Goal: Information Seeking & Learning: Learn about a topic

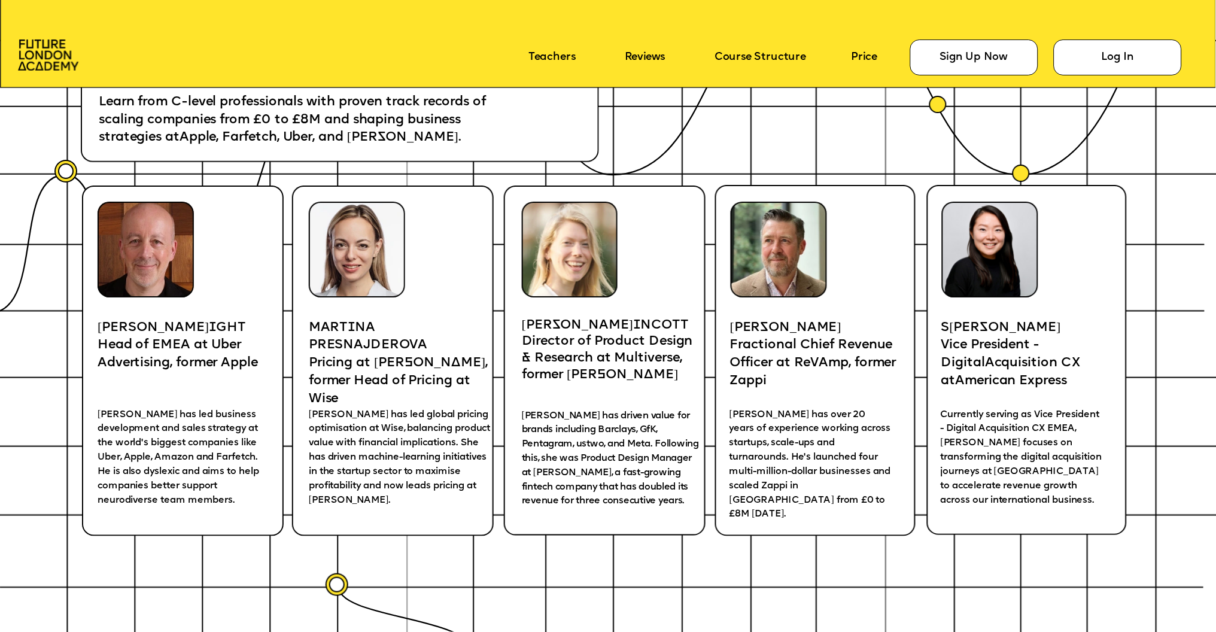
scroll to position [2506, 0]
drag, startPoint x: 943, startPoint y: 323, endPoint x: 1007, endPoint y: 323, distance: 63.4
click at [1007, 323] on p "S iya Liu" at bounding box center [1028, 328] width 175 height 18
copy span "S iya Liu"
drag, startPoint x: 943, startPoint y: 340, endPoint x: 1068, endPoint y: 372, distance: 129.2
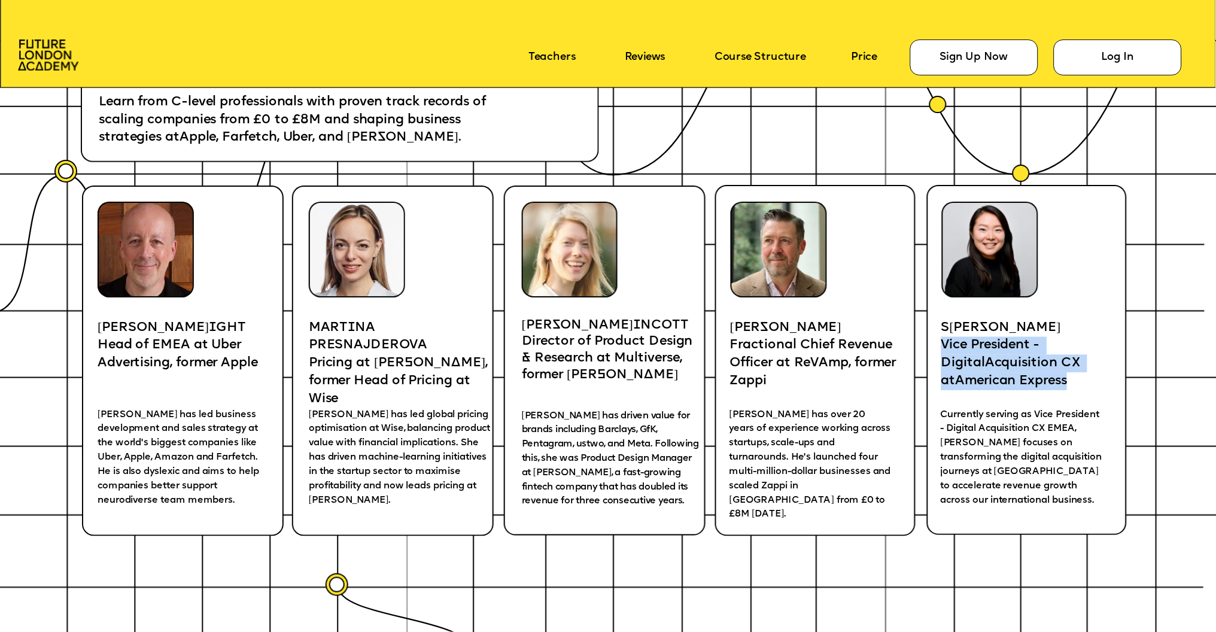
click at [1068, 372] on p "Vice President - Digital A cquisition CX at A merican Express" at bounding box center [1028, 363] width 175 height 53
copy p "Vice President - Digital A cquisition CX at A merican Express"
drag, startPoint x: 998, startPoint y: 328, endPoint x: 942, endPoint y: 326, distance: 56.3
click at [941, 326] on p "S iya Liu" at bounding box center [1028, 328] width 175 height 18
copy span "S iya Liu"
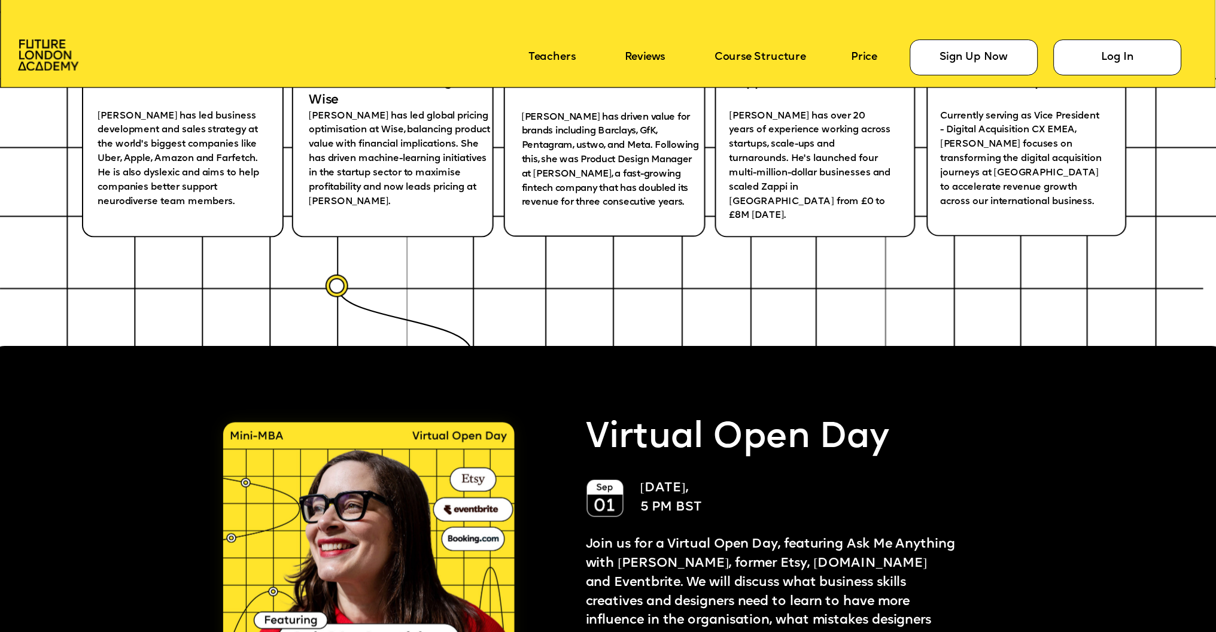
scroll to position [2931, 0]
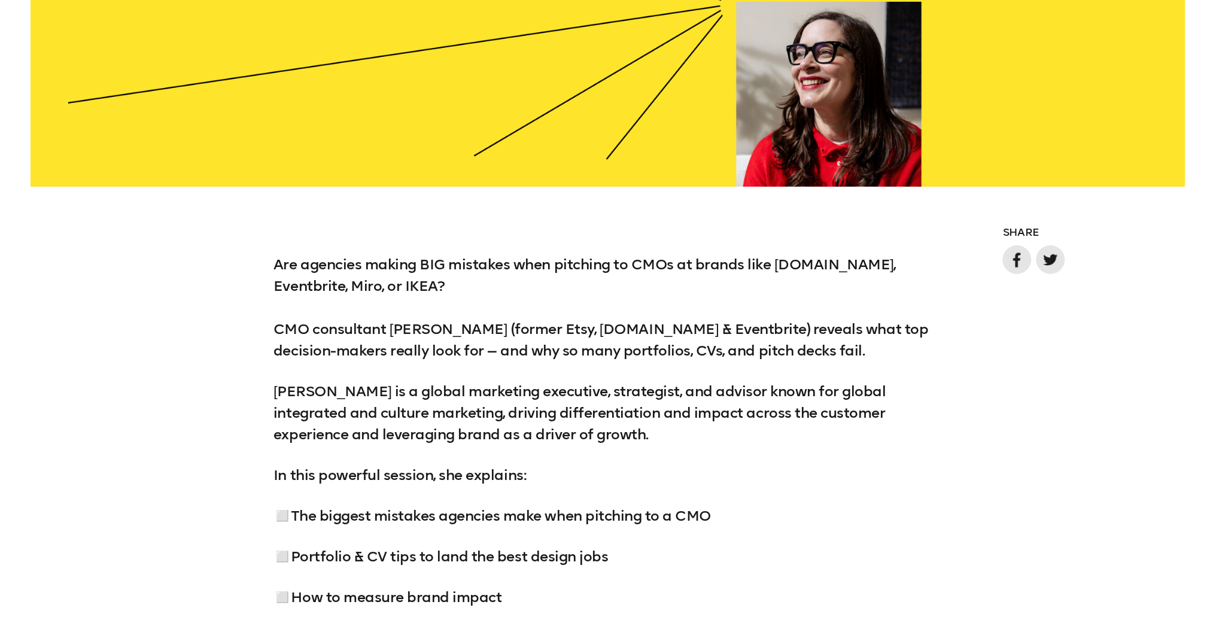
scroll to position [877, 0]
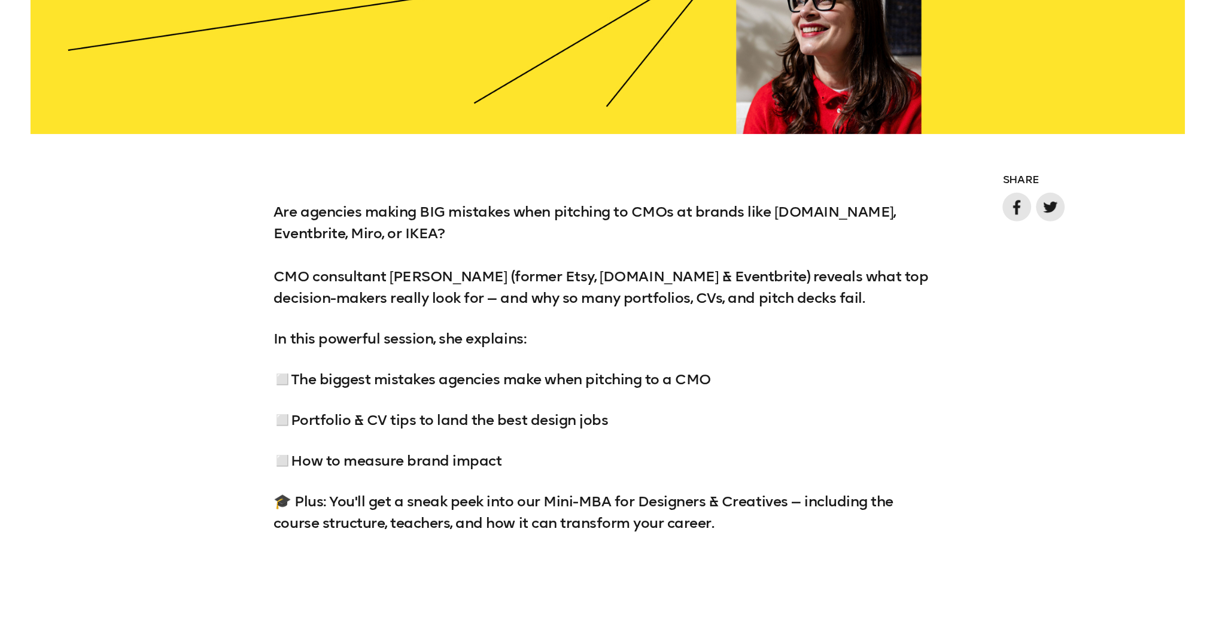
scroll to position [1098, 0]
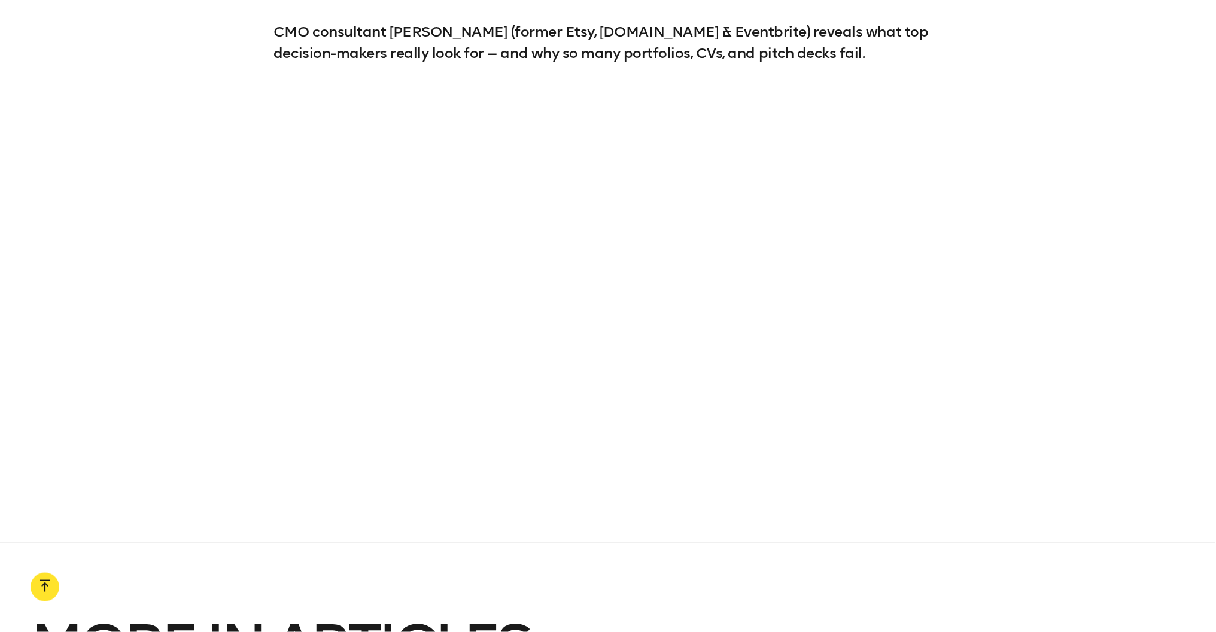
scroll to position [1114, 0]
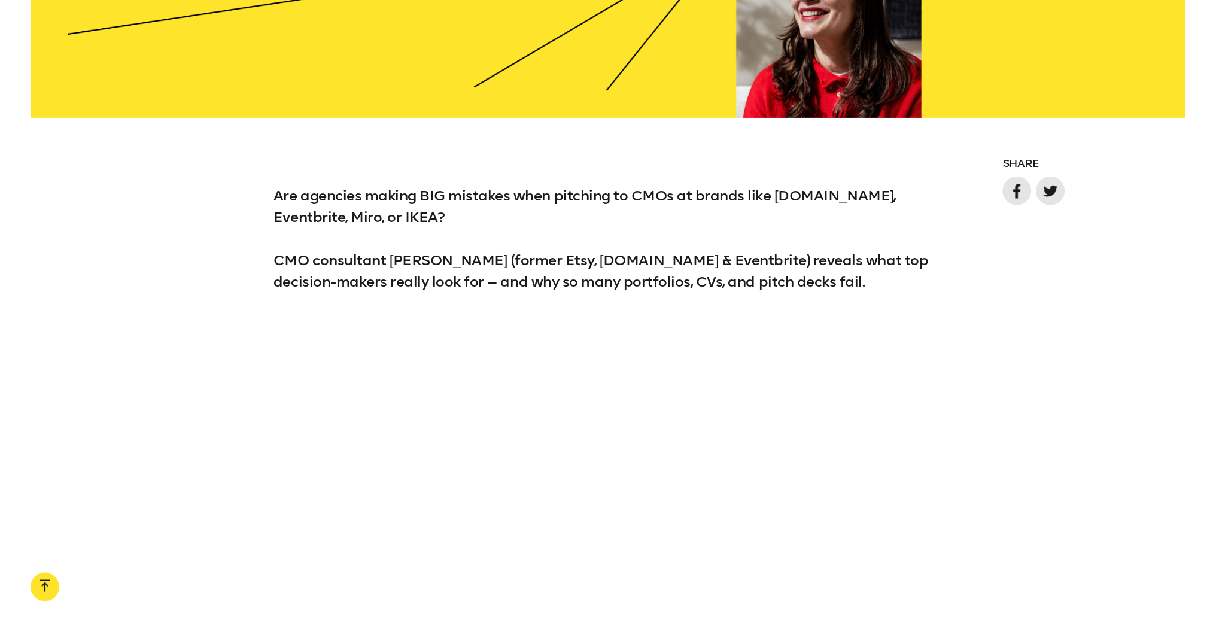
scroll to position [951, 0]
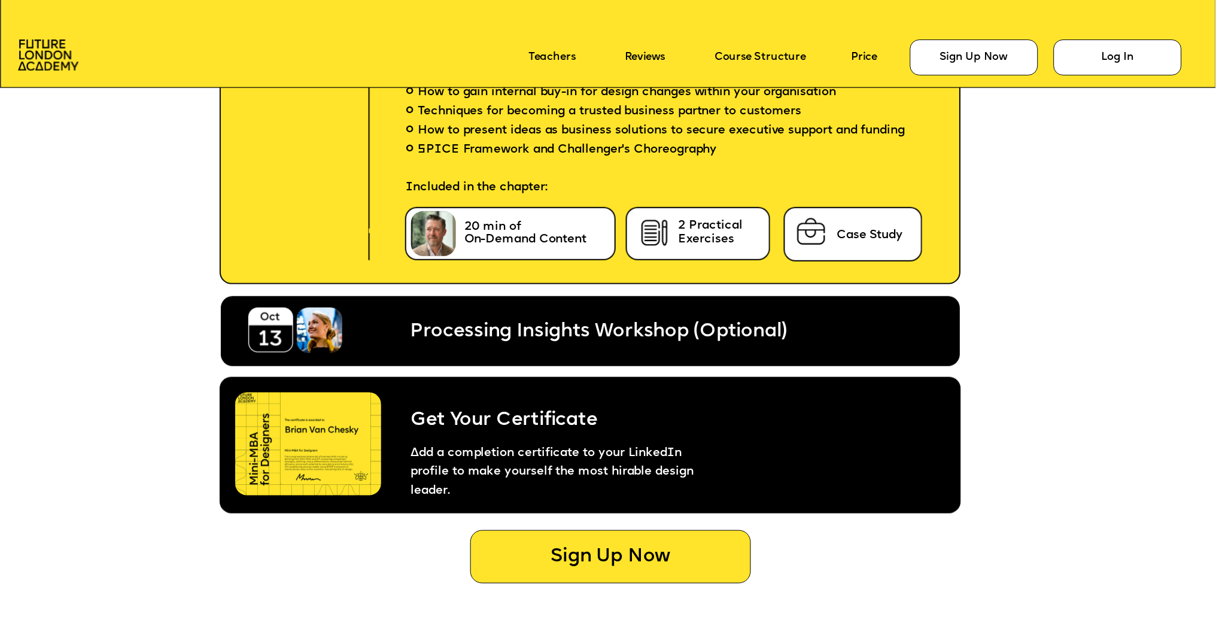
scroll to position [6602, 0]
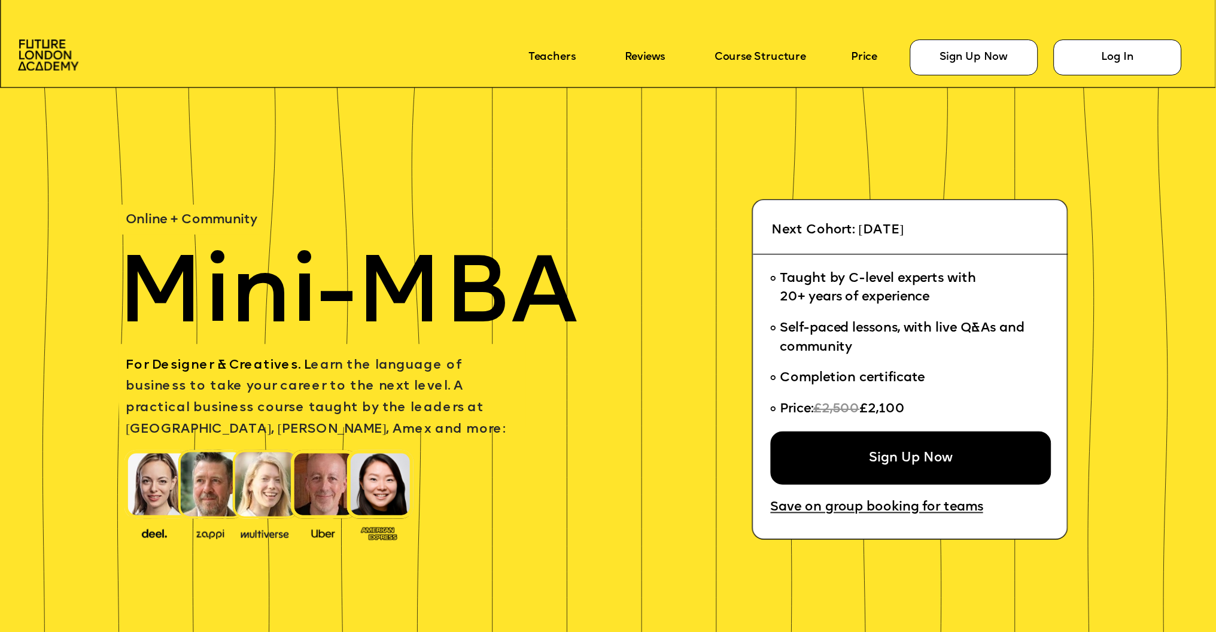
scroll to position [6602, 0]
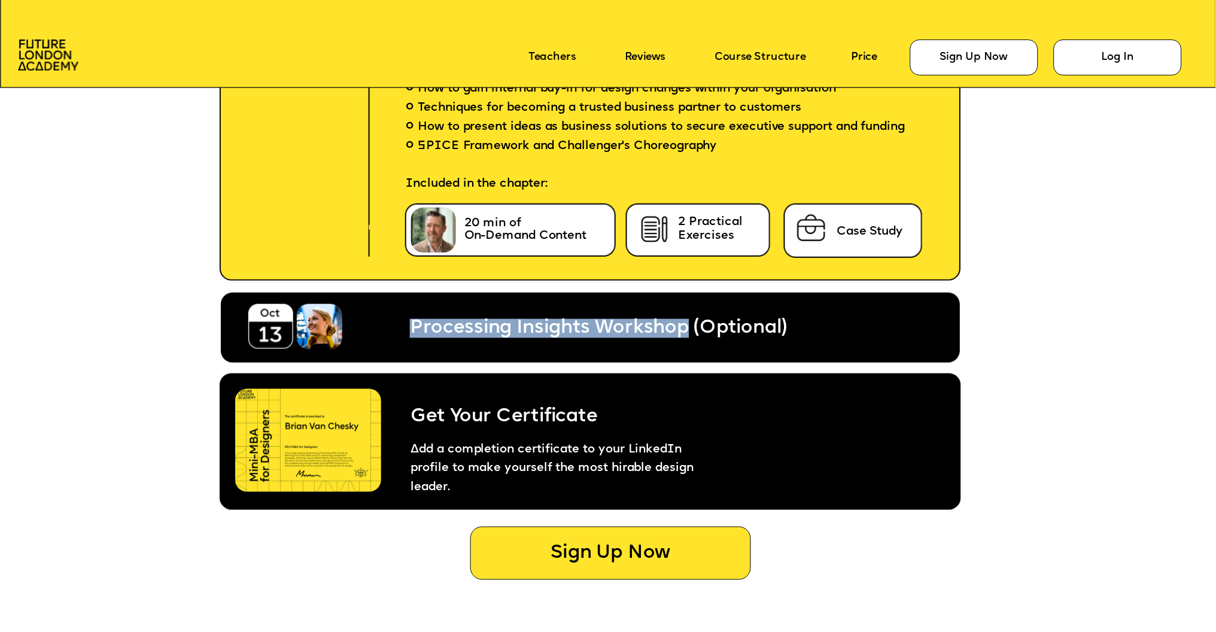
drag, startPoint x: 688, startPoint y: 330, endPoint x: 413, endPoint y: 325, distance: 275.3
click at [413, 325] on span "Processing Insights Workshop (Optional)" at bounding box center [598, 328] width 376 height 19
copy span "Processing Insights Workshop"
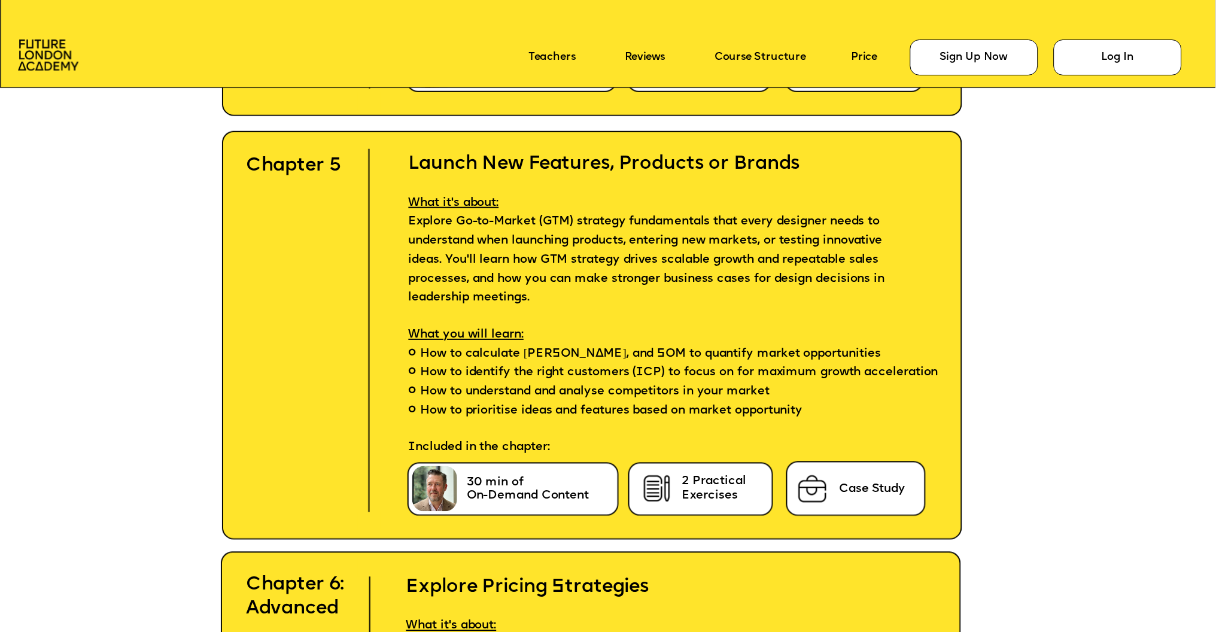
scroll to position [5279, 0]
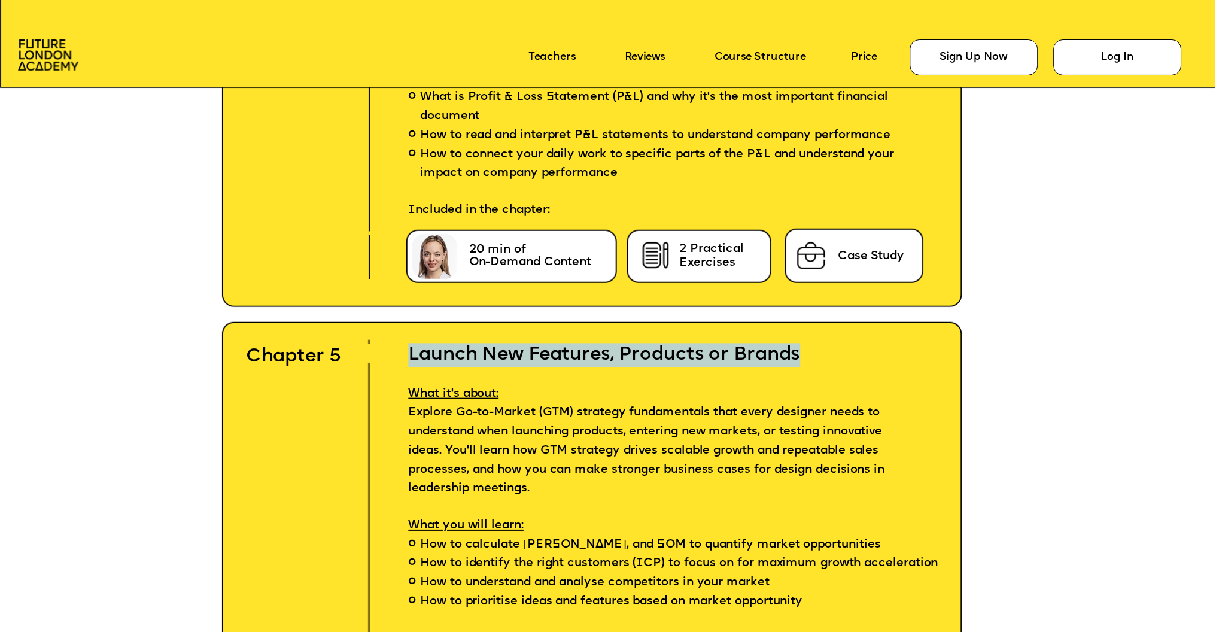
drag, startPoint x: 816, startPoint y: 357, endPoint x: 393, endPoint y: 357, distance: 423.7
click at [390, 357] on h2 "Launch New Features, Products or Brands" at bounding box center [664, 343] width 559 height 47
copy h2 "Launch New Features, Products or Brands"
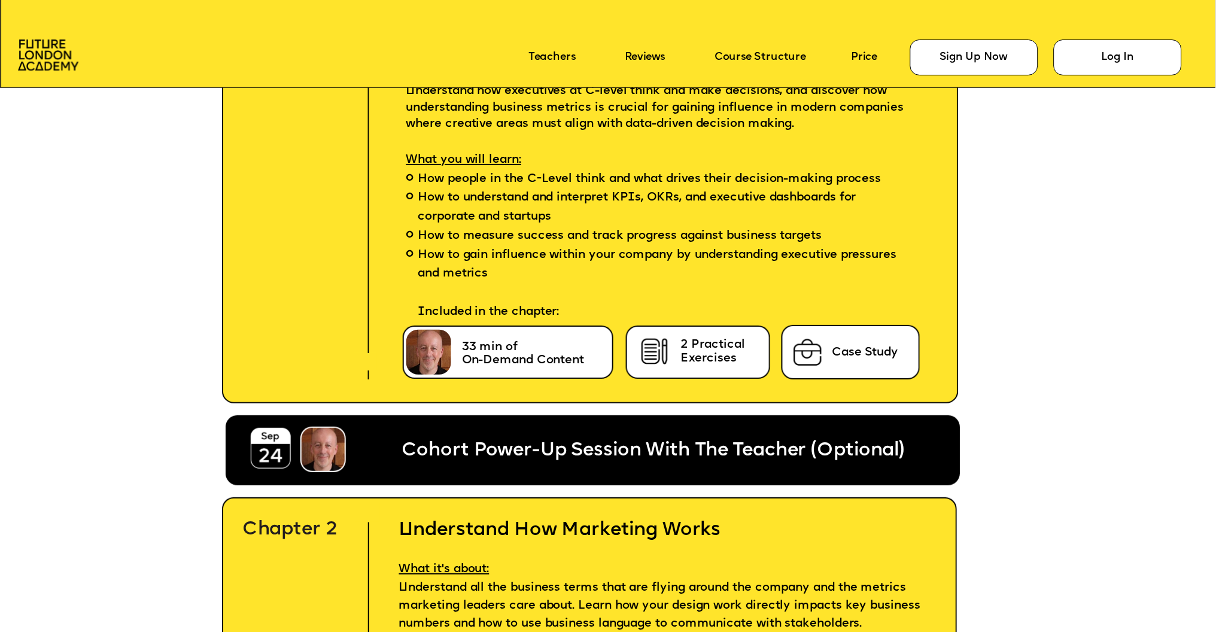
scroll to position [3687, 0]
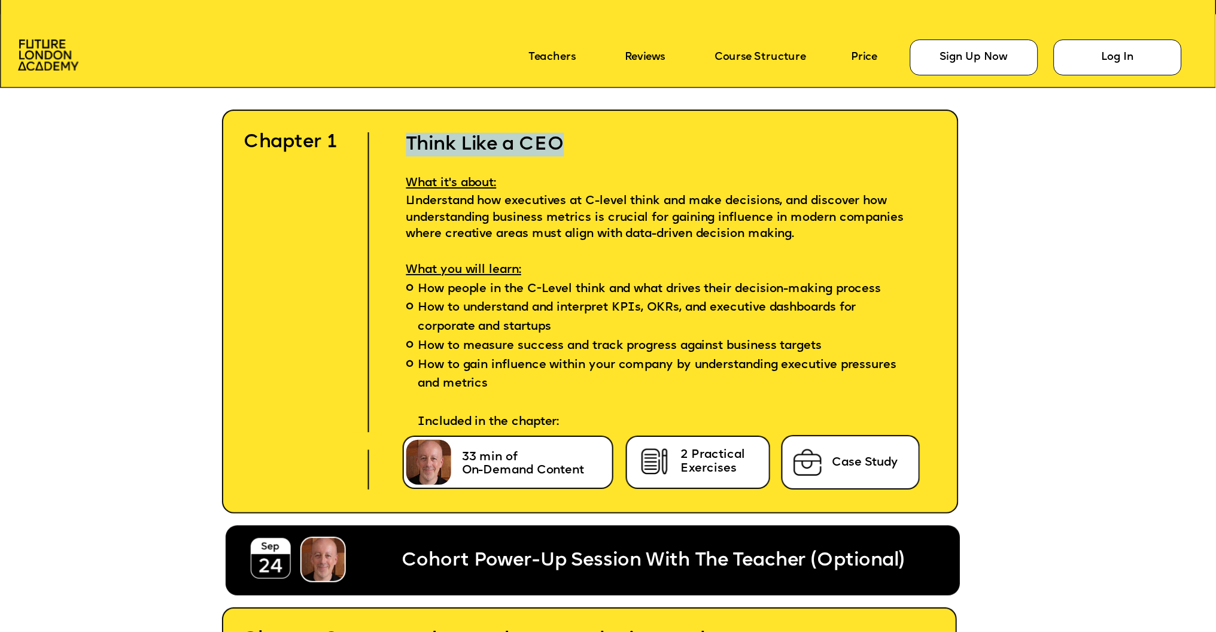
drag, startPoint x: 576, startPoint y: 145, endPoint x: 405, endPoint y: 148, distance: 171.2
click at [405, 148] on h2 "Think Like a CEO" at bounding box center [664, 132] width 565 height 47
copy h2 "Think Like a CEO"
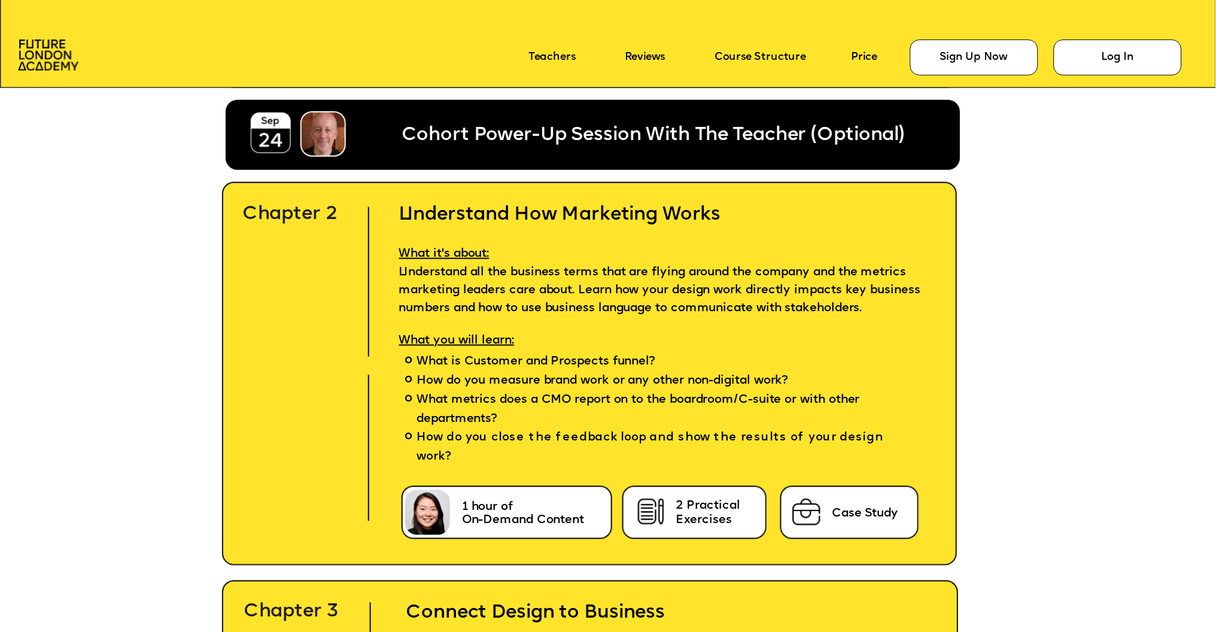
scroll to position [4083, 0]
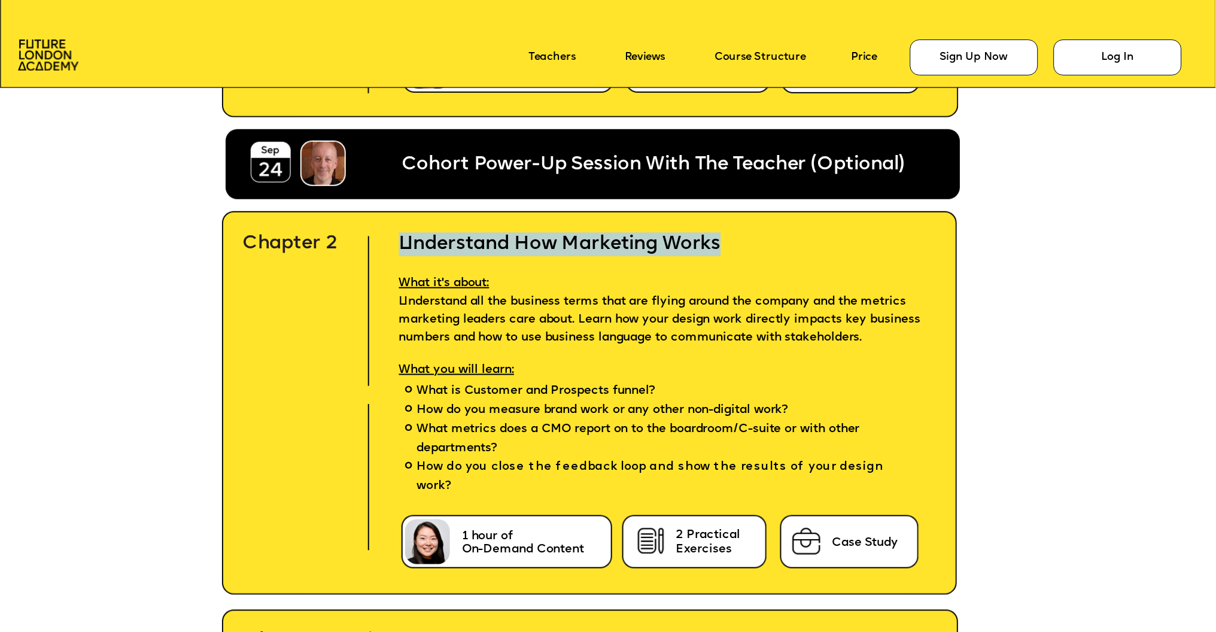
drag, startPoint x: 667, startPoint y: 242, endPoint x: 417, endPoint y: 229, distance: 250.5
click at [417, 229] on h2 "Understand How Marketing Works" at bounding box center [668, 232] width 574 height 47
copy h2 "Understand How Marketing Works"
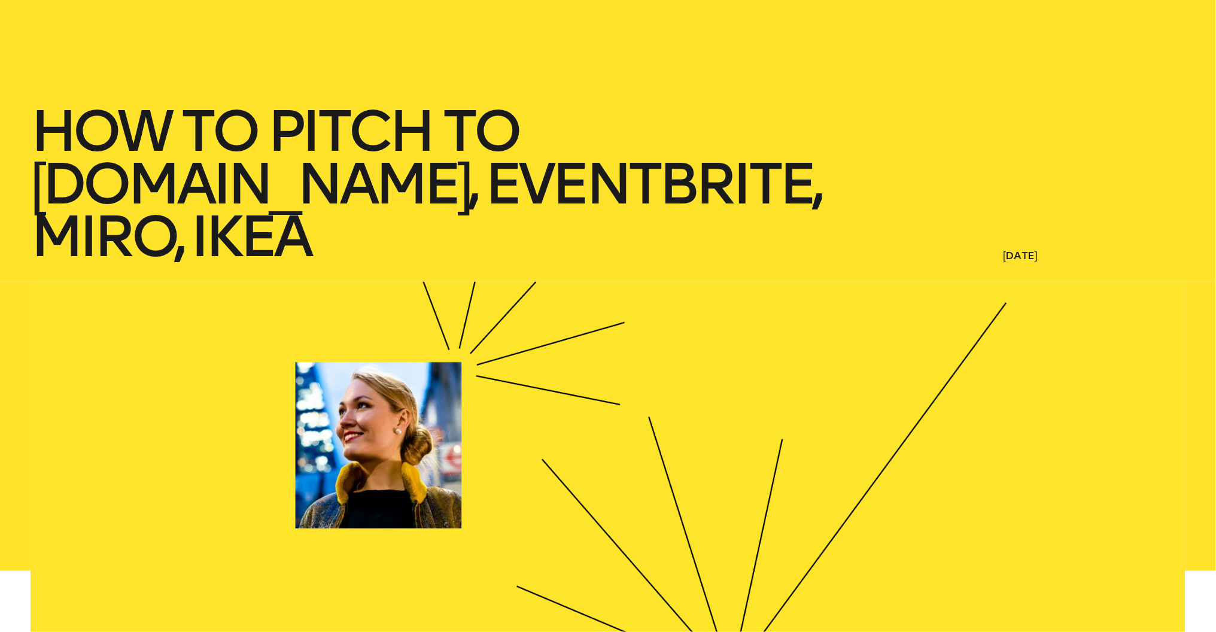
scroll to position [187, 0]
